Goal: Task Accomplishment & Management: Manage account settings

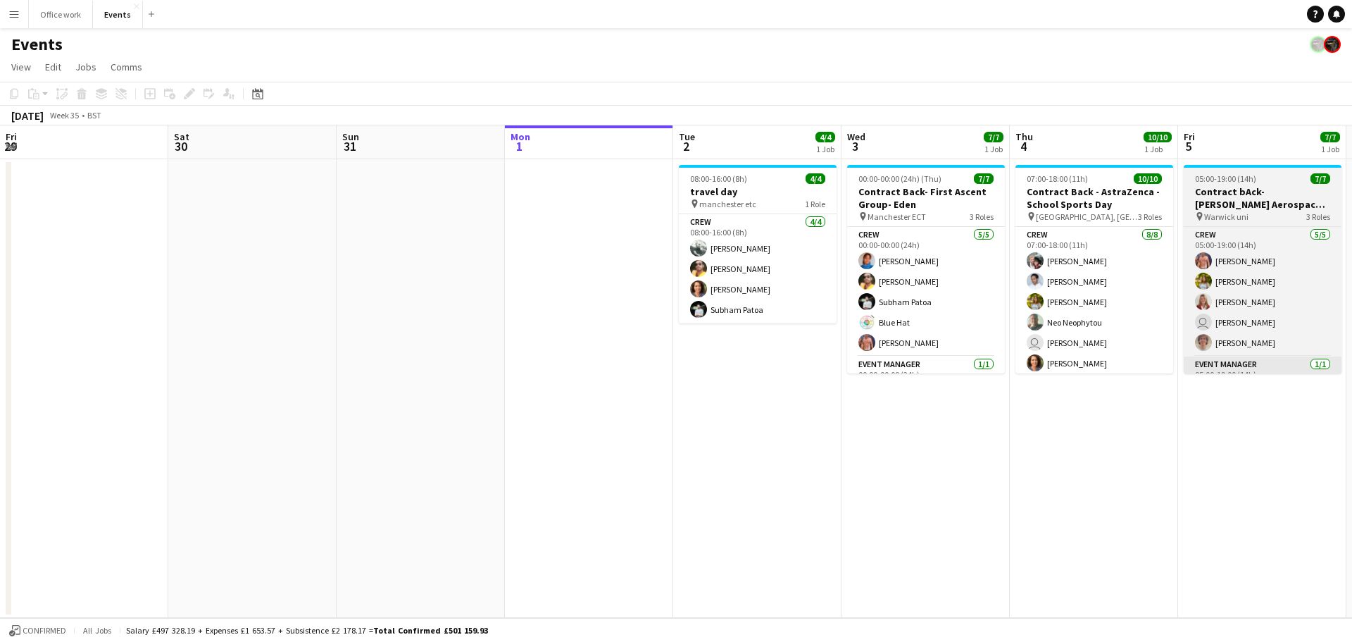
scroll to position [0, 337]
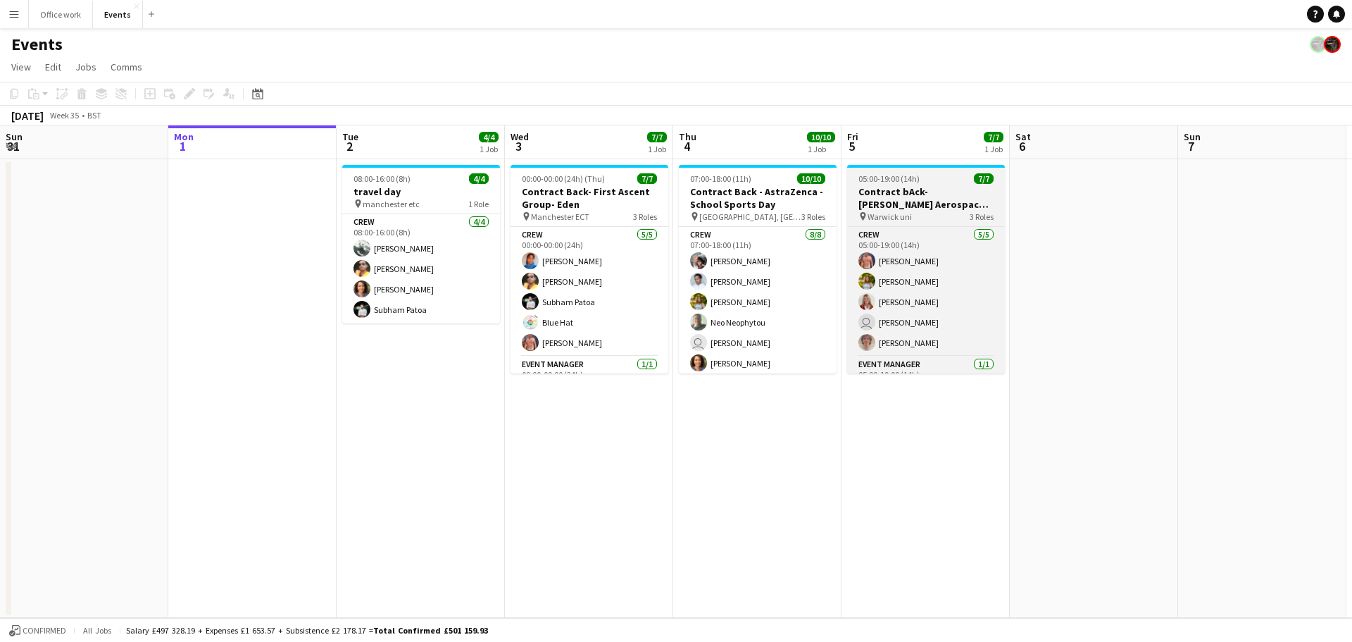
click at [891, 200] on h3 "Contract bAck-[PERSON_NAME] Aerospace- Diamond dome" at bounding box center [926, 197] width 158 height 25
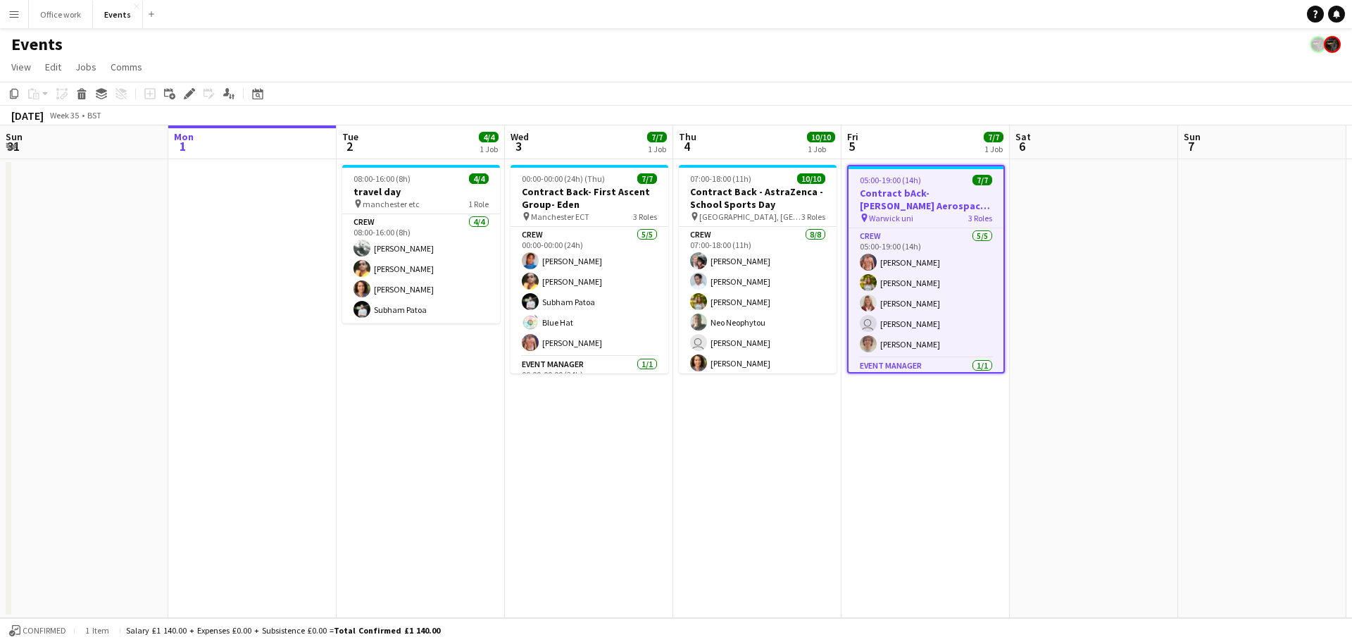
click at [840, 457] on app-date-cell "07:00-18:00 (11h) 10/10 Contract Back - AstraZenca - School Sports Day pin Madi…" at bounding box center [757, 388] width 168 height 458
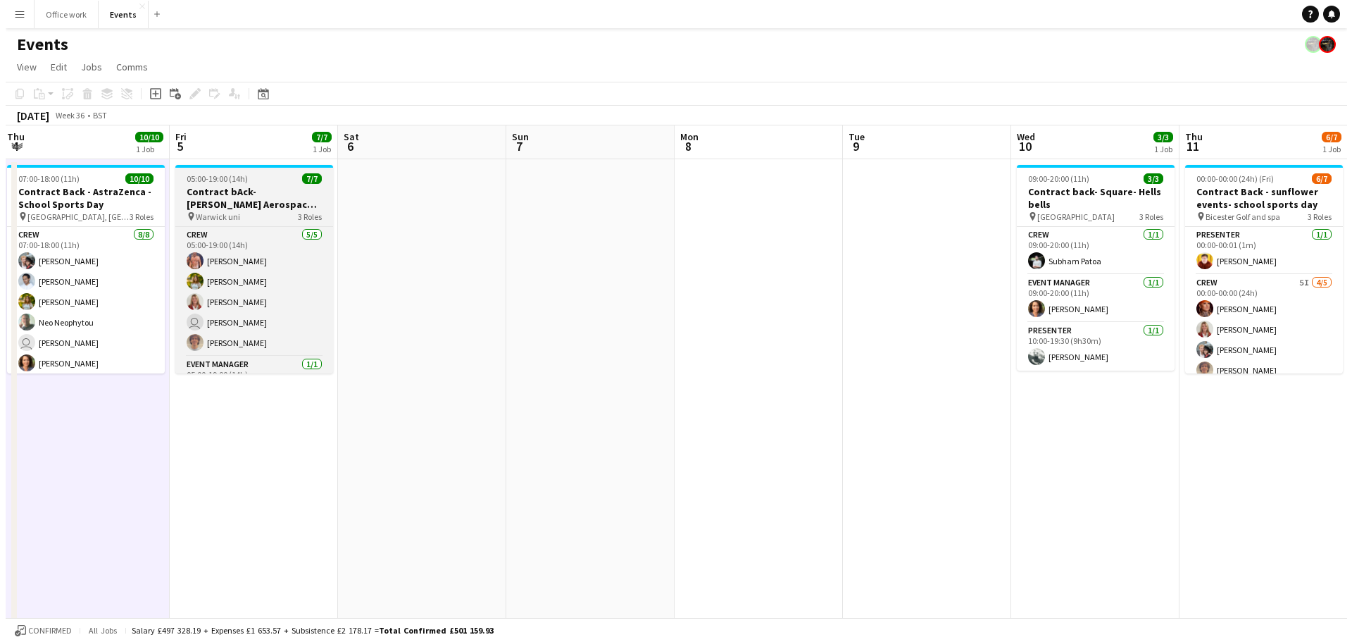
scroll to position [0, 509]
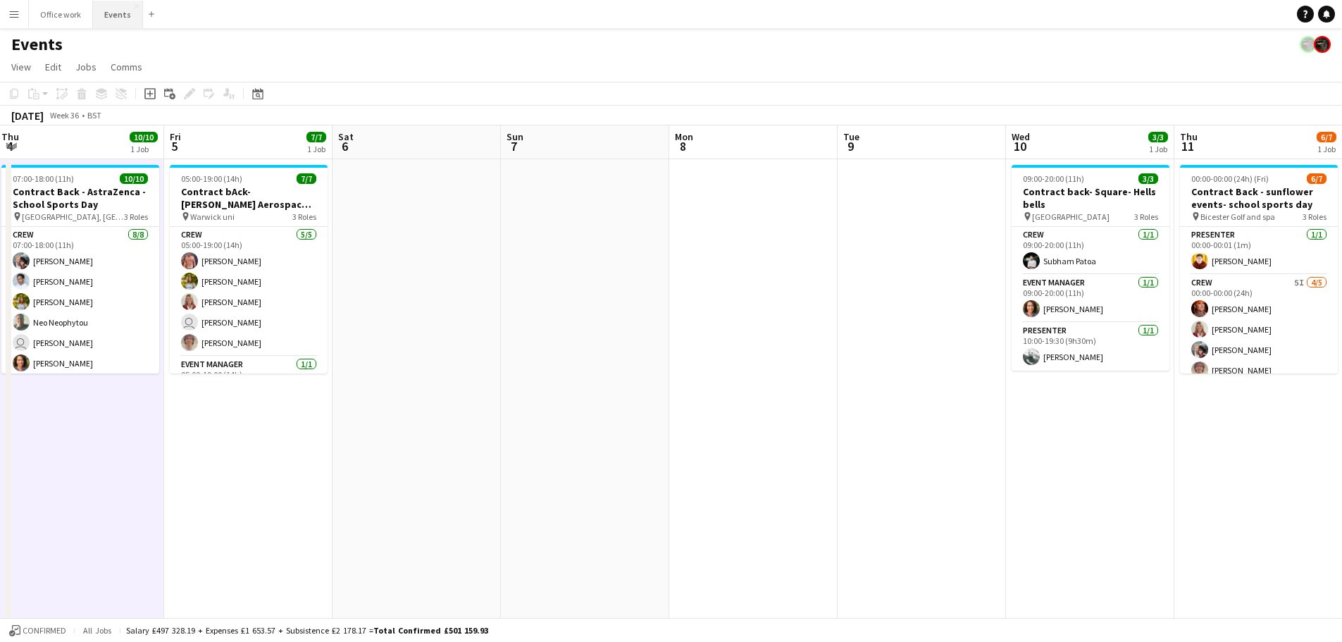
click at [95, 8] on button "Events Close" at bounding box center [118, 14] width 50 height 27
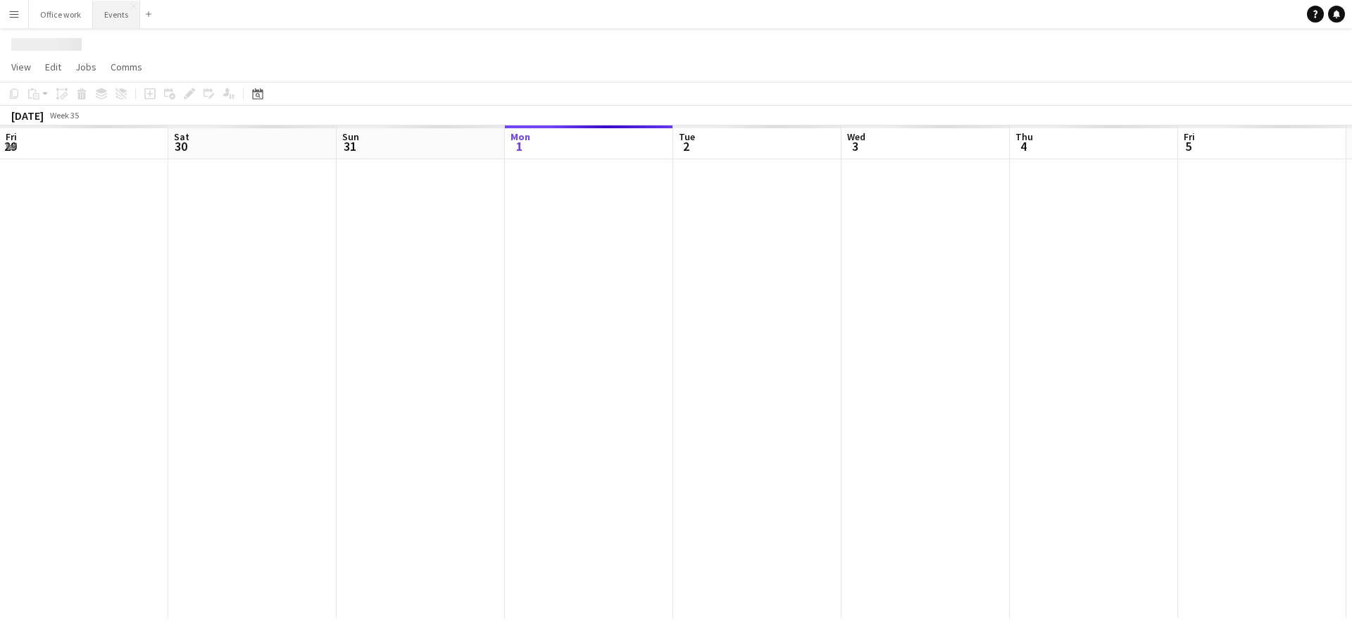
scroll to position [0, 337]
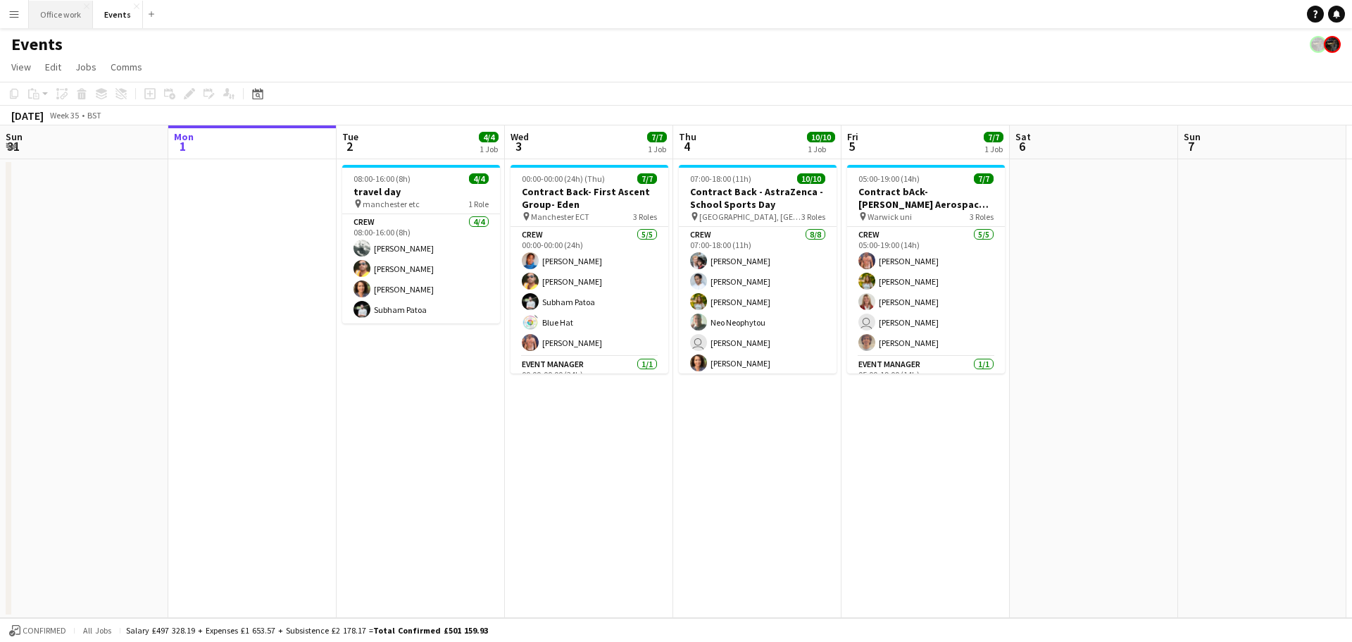
click at [76, 25] on button "Office work Close" at bounding box center [61, 14] width 64 height 27
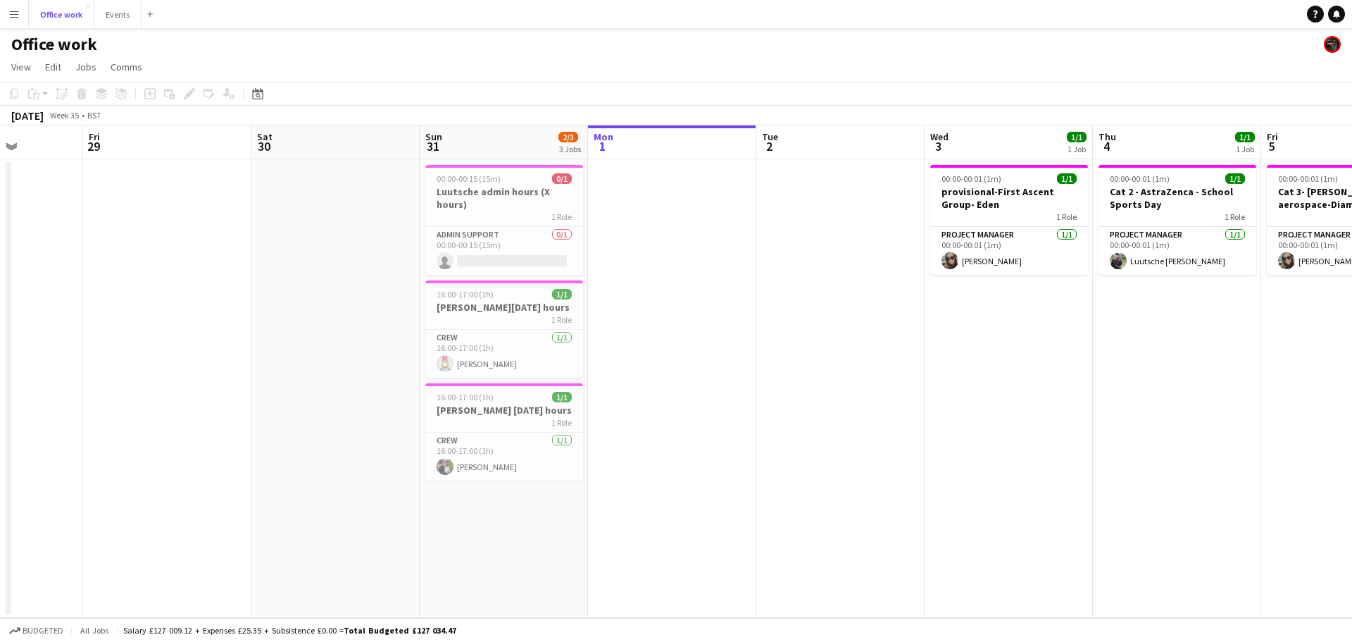
scroll to position [0, 423]
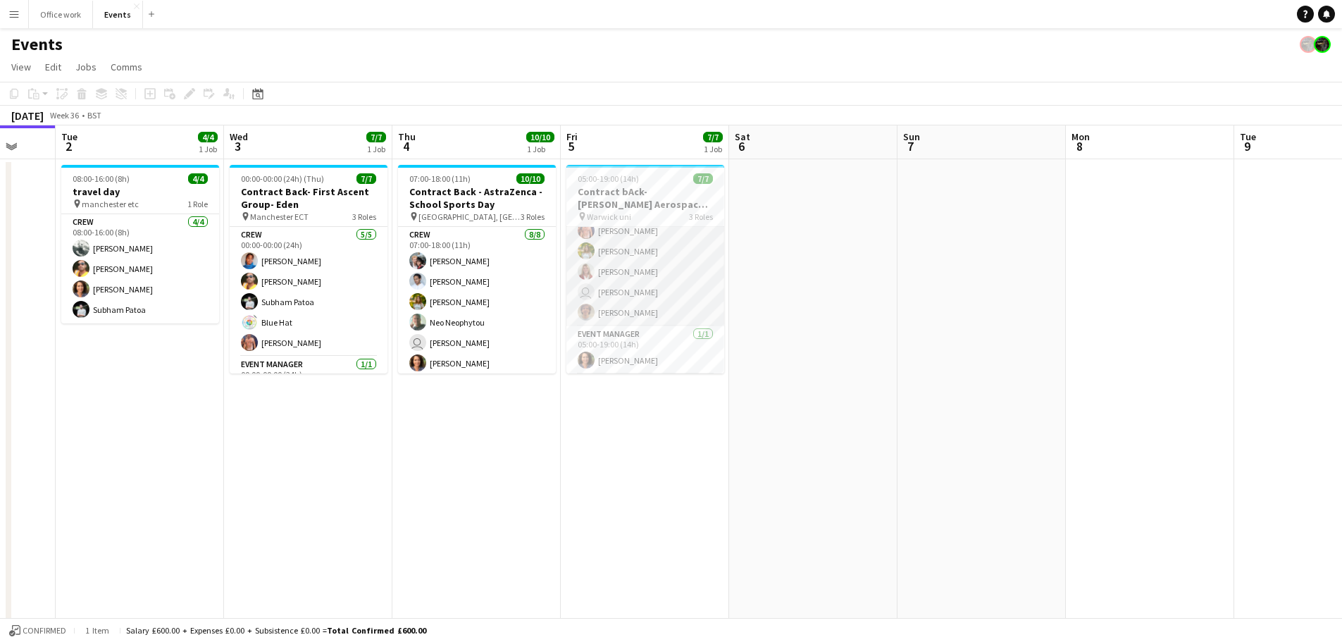
scroll to position [20, 0]
